Goal: Information Seeking & Learning: Learn about a topic

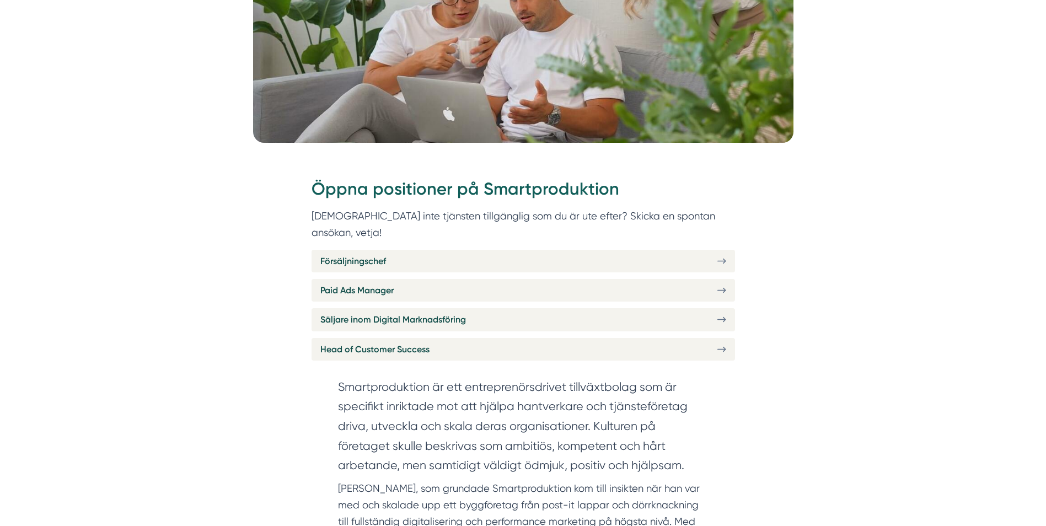
scroll to position [386, 0]
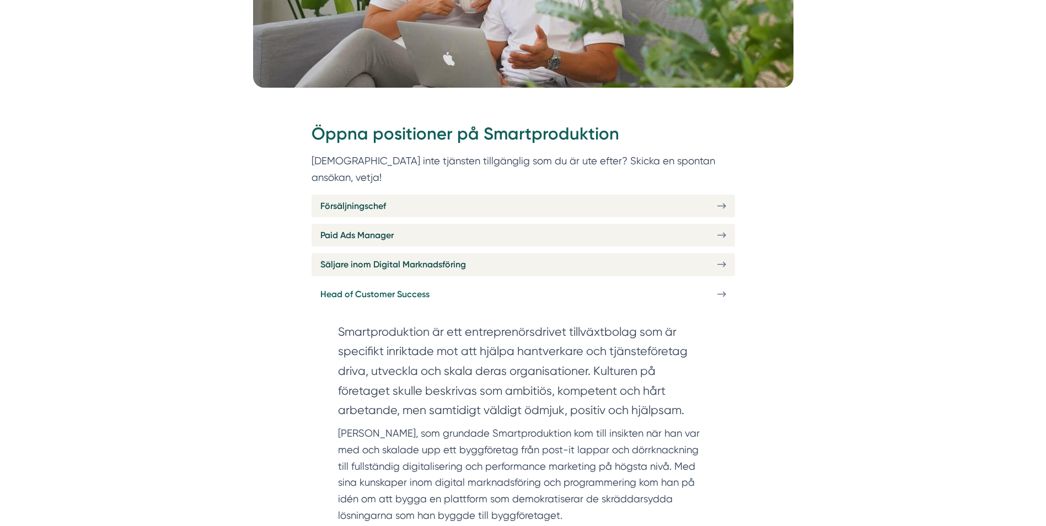
click at [356, 287] on span "Head of Customer Success" at bounding box center [375, 294] width 109 height 14
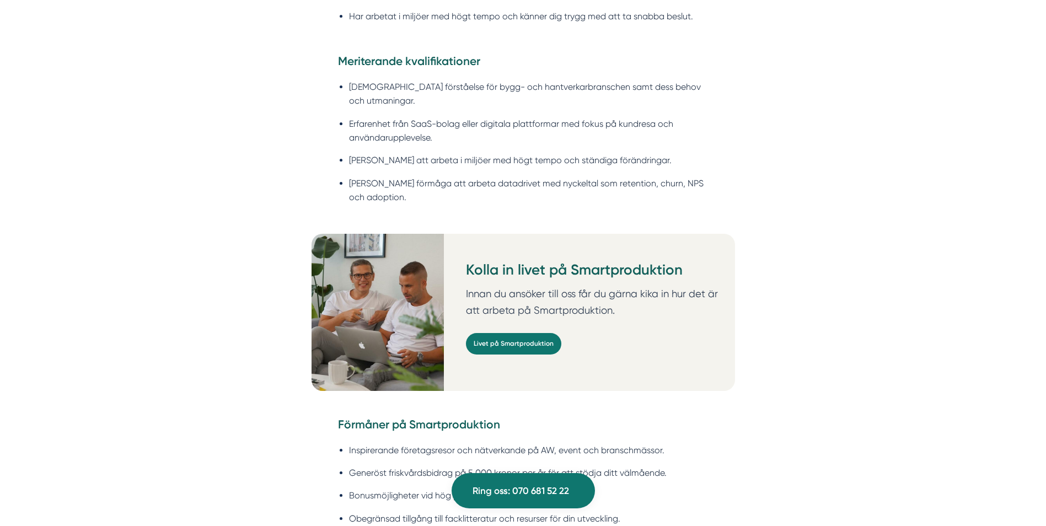
scroll to position [1324, 0]
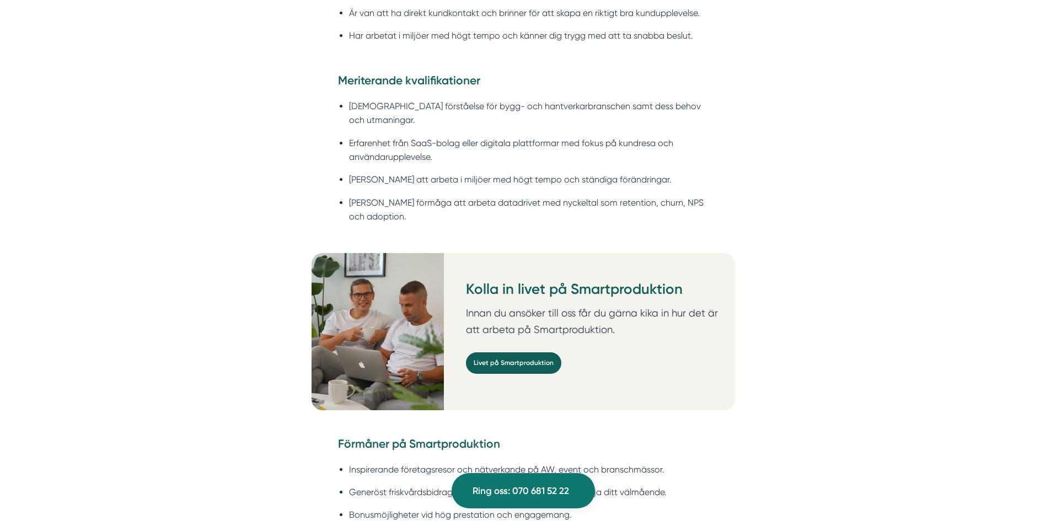
click at [529, 352] on link "Livet på Smartproduktion" at bounding box center [513, 363] width 95 height 22
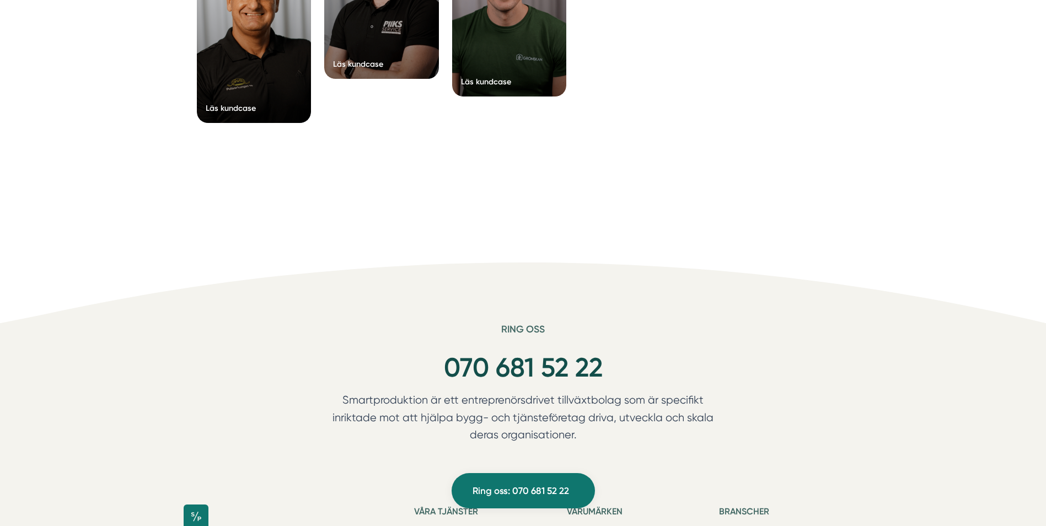
scroll to position [4744, 0]
